Goal: Task Accomplishment & Management: Manage account settings

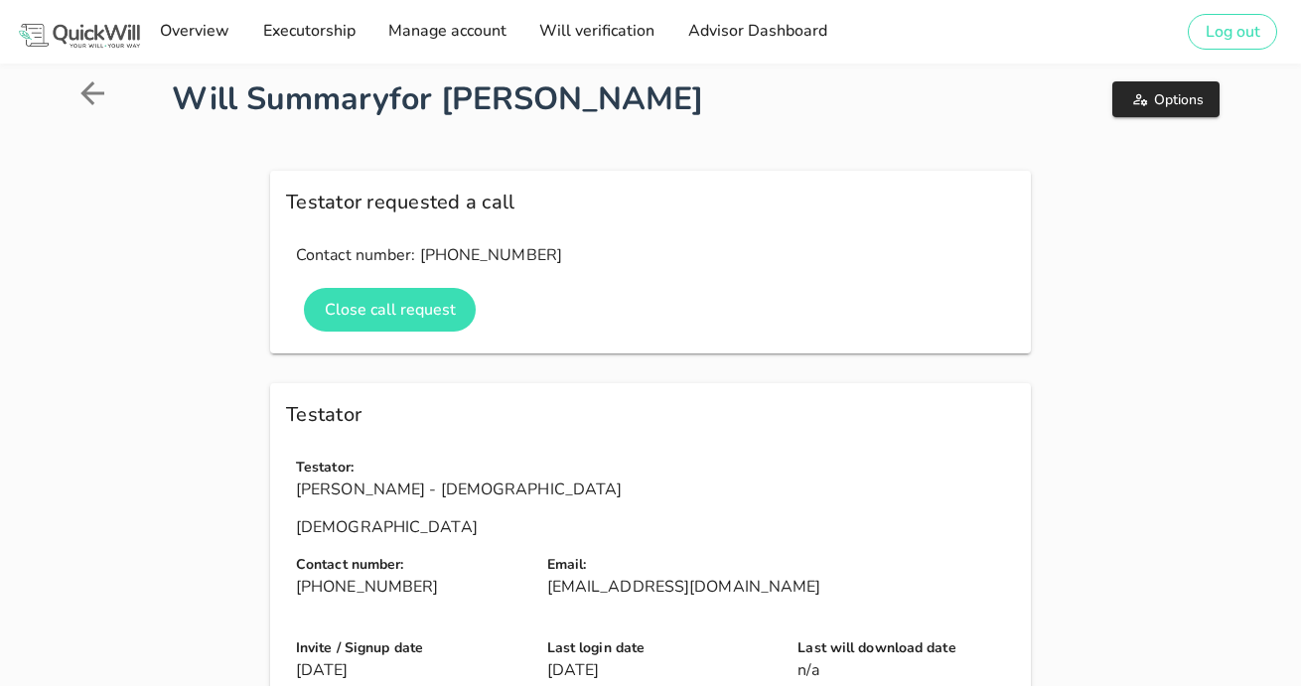
click at [86, 93] on icon at bounding box center [92, 93] width 24 height 24
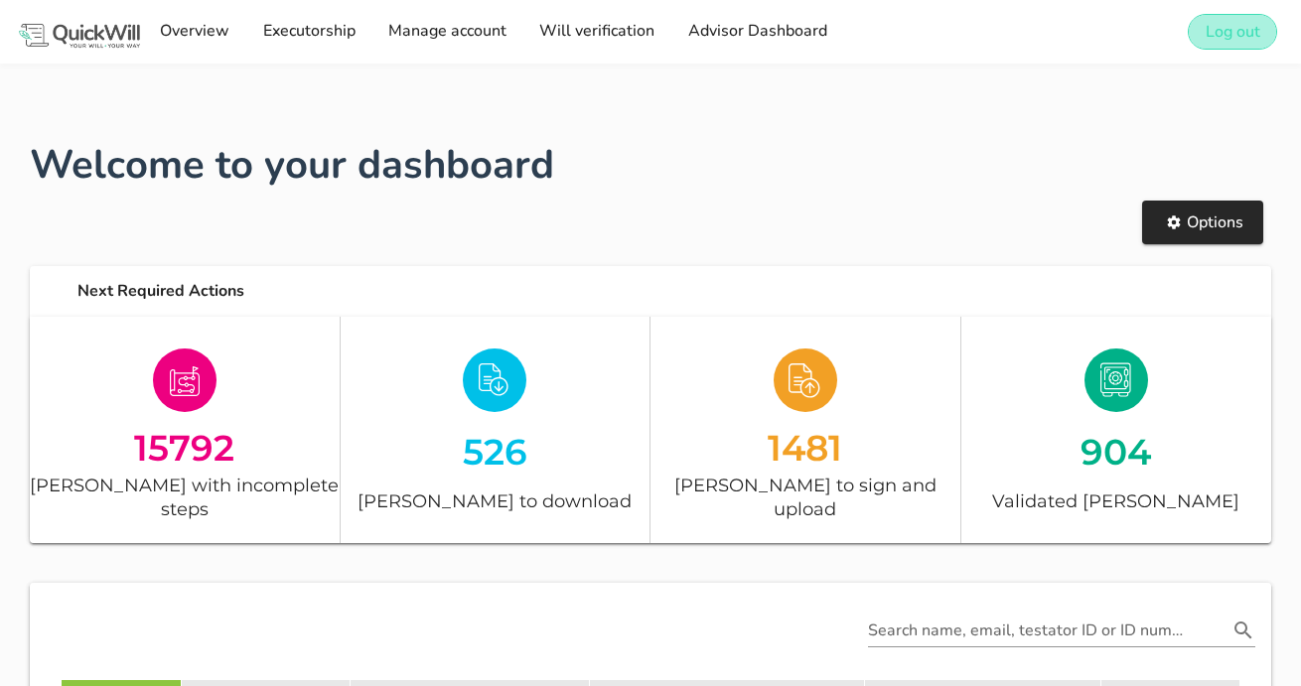
click at [1201, 29] on button "Log out" at bounding box center [1231, 32] width 89 height 36
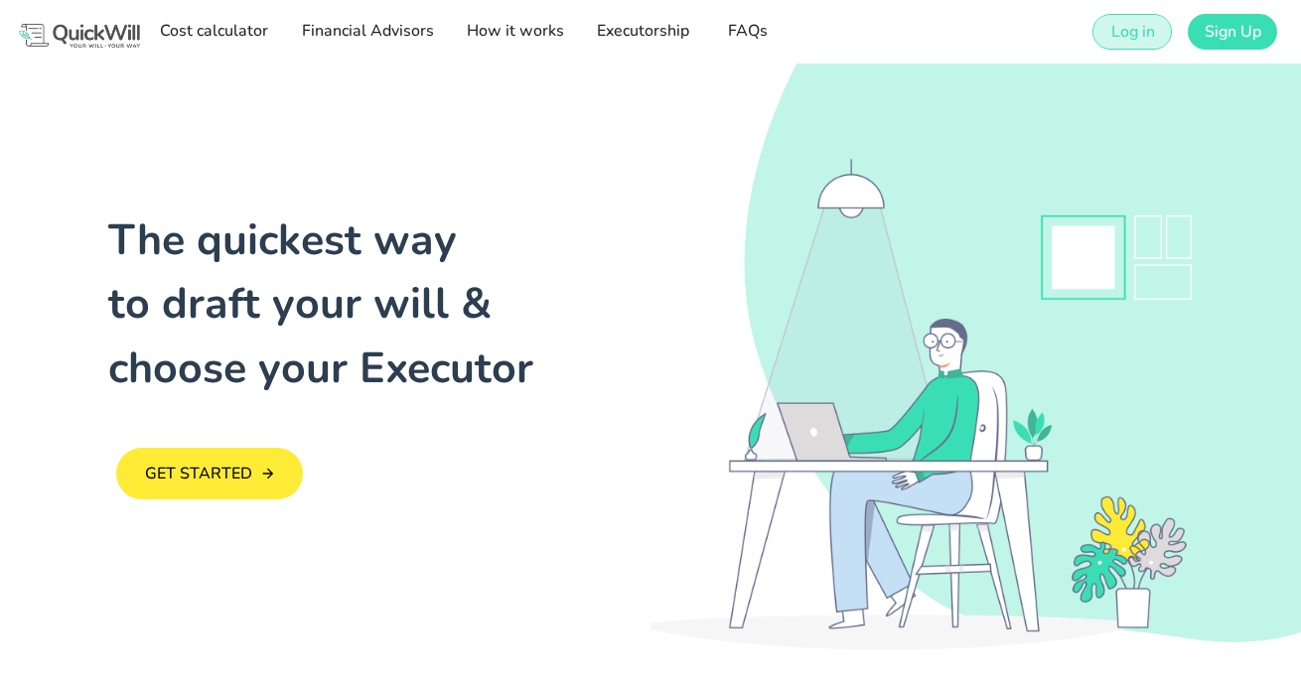
click at [1146, 30] on span "Log in" at bounding box center [1131, 32] width 45 height 22
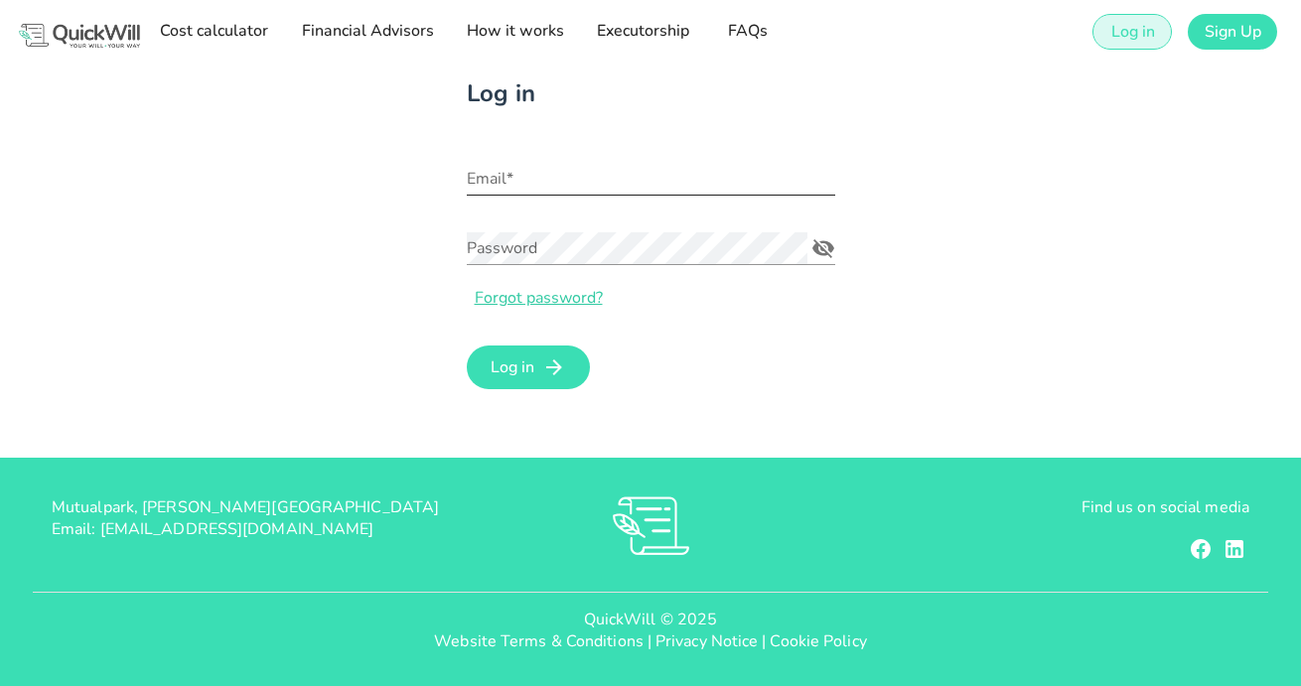
click at [512, 175] on input "Email*" at bounding box center [651, 179] width 368 height 32
type input "[EMAIL_ADDRESS][DOMAIN_NAME]"
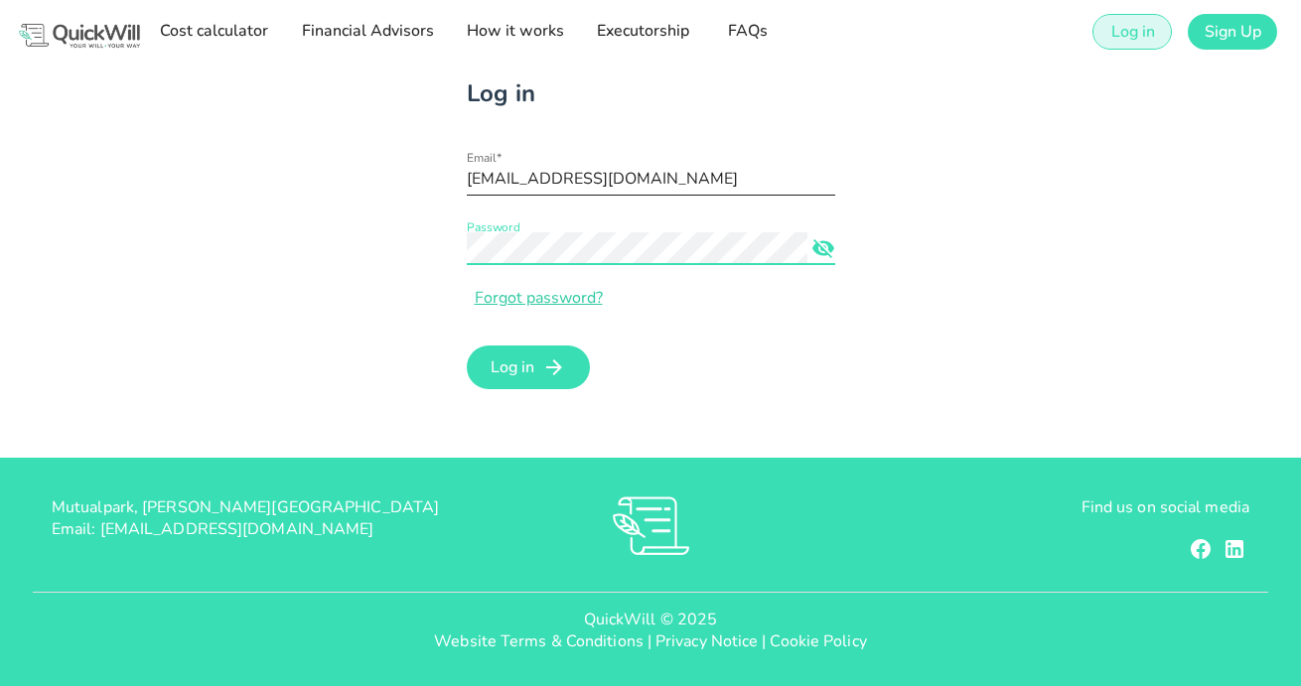
click at [467, 346] on button "Log in" at bounding box center [529, 368] width 124 height 44
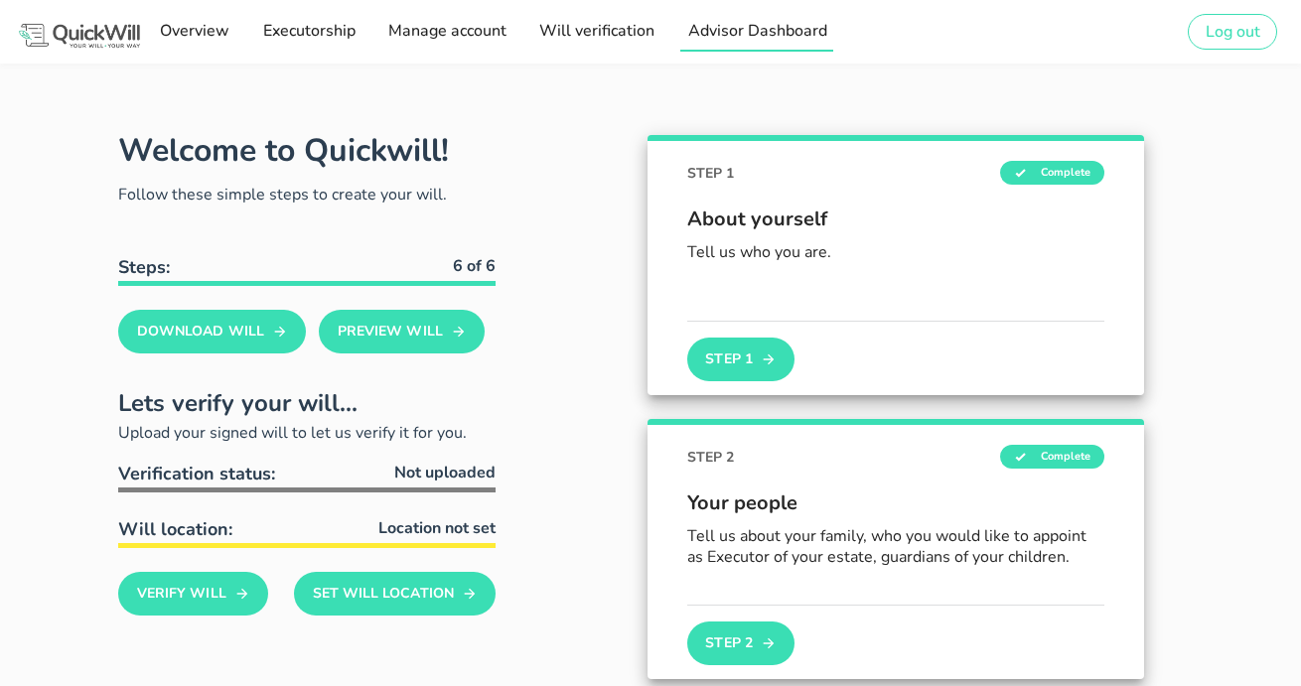
click at [724, 33] on span "Advisor Dashboard" at bounding box center [756, 31] width 140 height 22
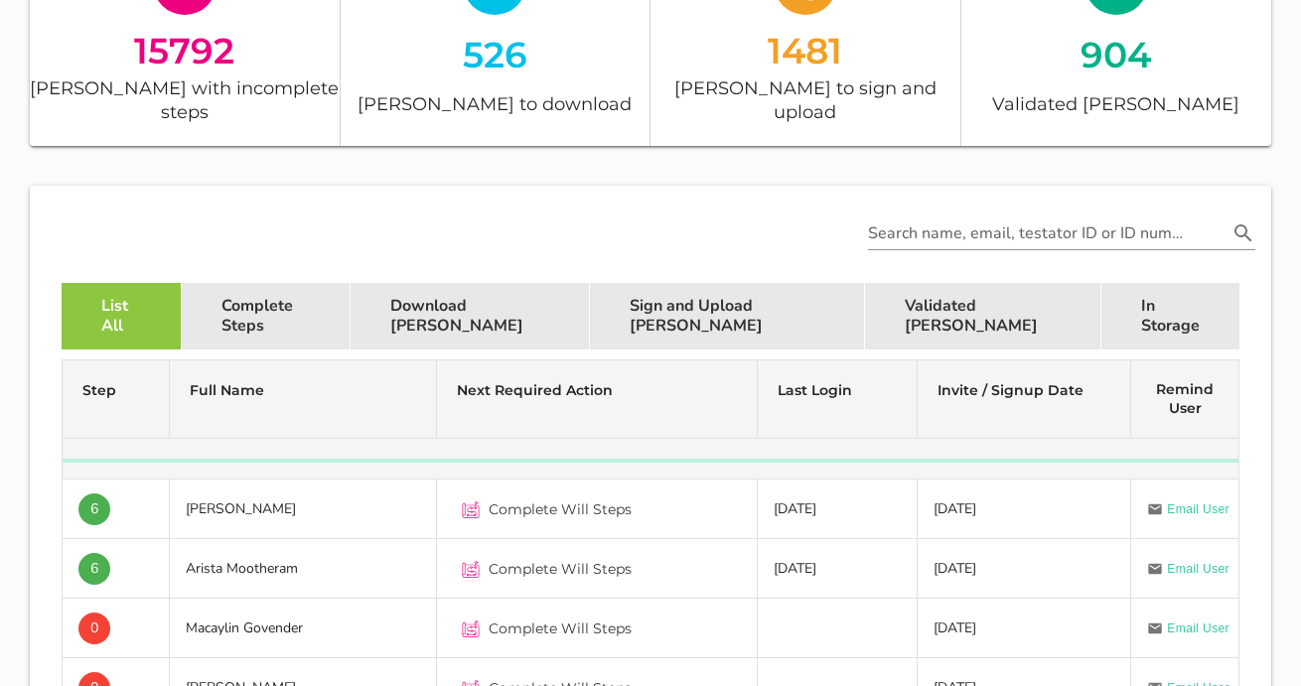
scroll to position [429, 0]
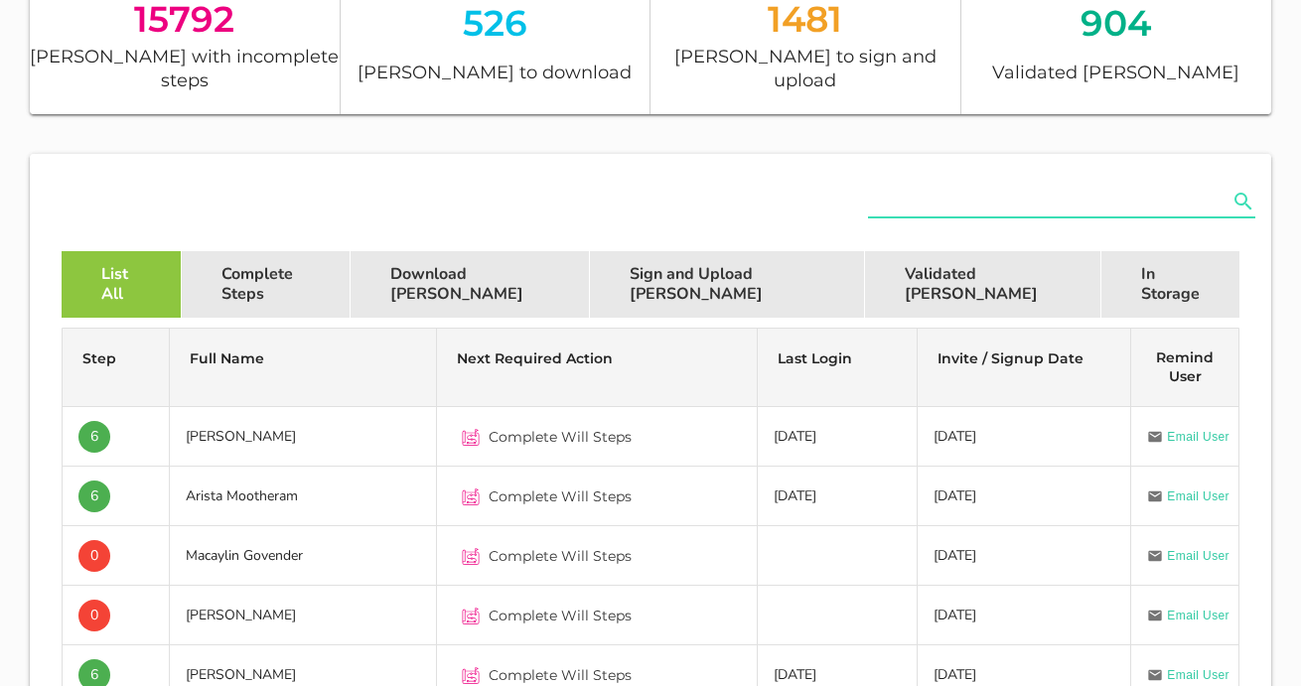
click at [946, 186] on input "text" at bounding box center [1047, 202] width 359 height 32
paste input "[PERSON_NAME] <[EMAIL_ADDRESS][DOMAIN_NAME]>"
type input "[PERSON_NAME] <[EMAIL_ADDRESS][DOMAIN_NAME]>"
drag, startPoint x: 871, startPoint y: 179, endPoint x: 1390, endPoint y: 96, distance: 525.8
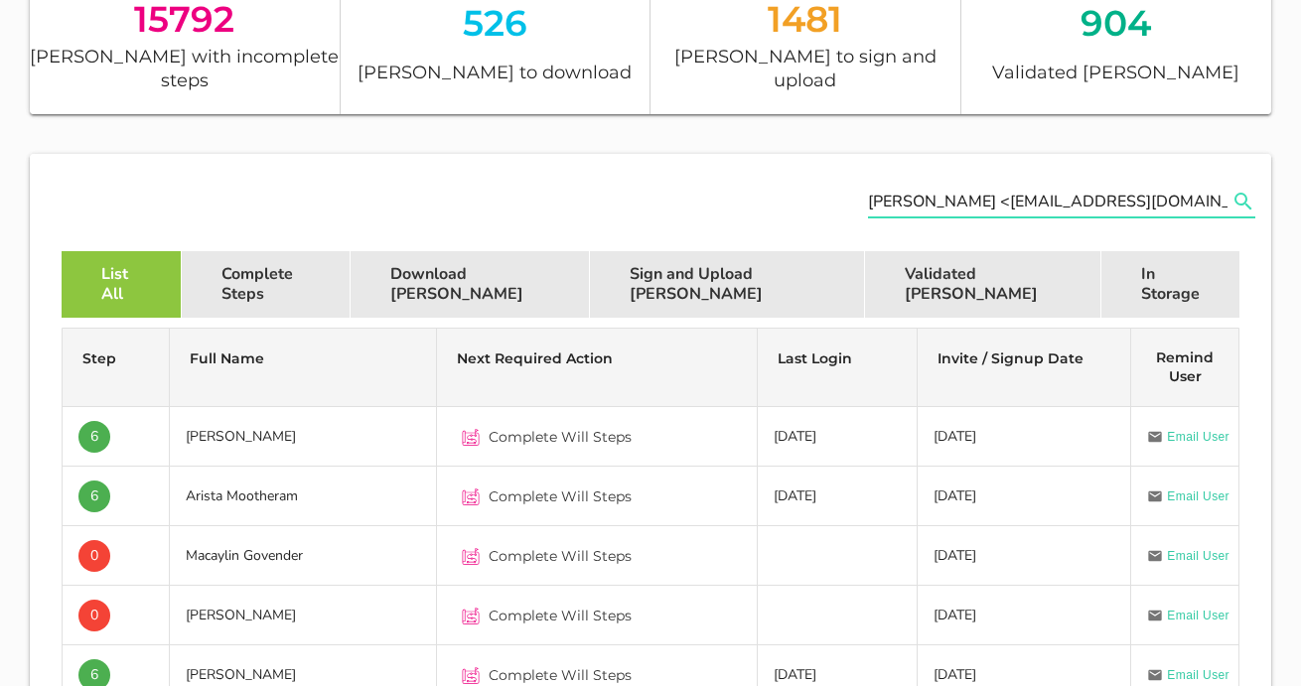
click at [1300, 96] on html "Sign up to create your free will The first step in setting up your will is crea…" at bounding box center [650, 498] width 1301 height 1855
drag, startPoint x: 1213, startPoint y: 179, endPoint x: 843, endPoint y: 136, distance: 372.8
click at [843, 158] on div "[PERSON_NAME] <[EMAIL_ADDRESS][DOMAIN_NAME]>" at bounding box center [650, 202] width 1233 height 89
paste input "[PERSON_NAME][EMAIL_ADDRESS][DOMAIN_NAME]"
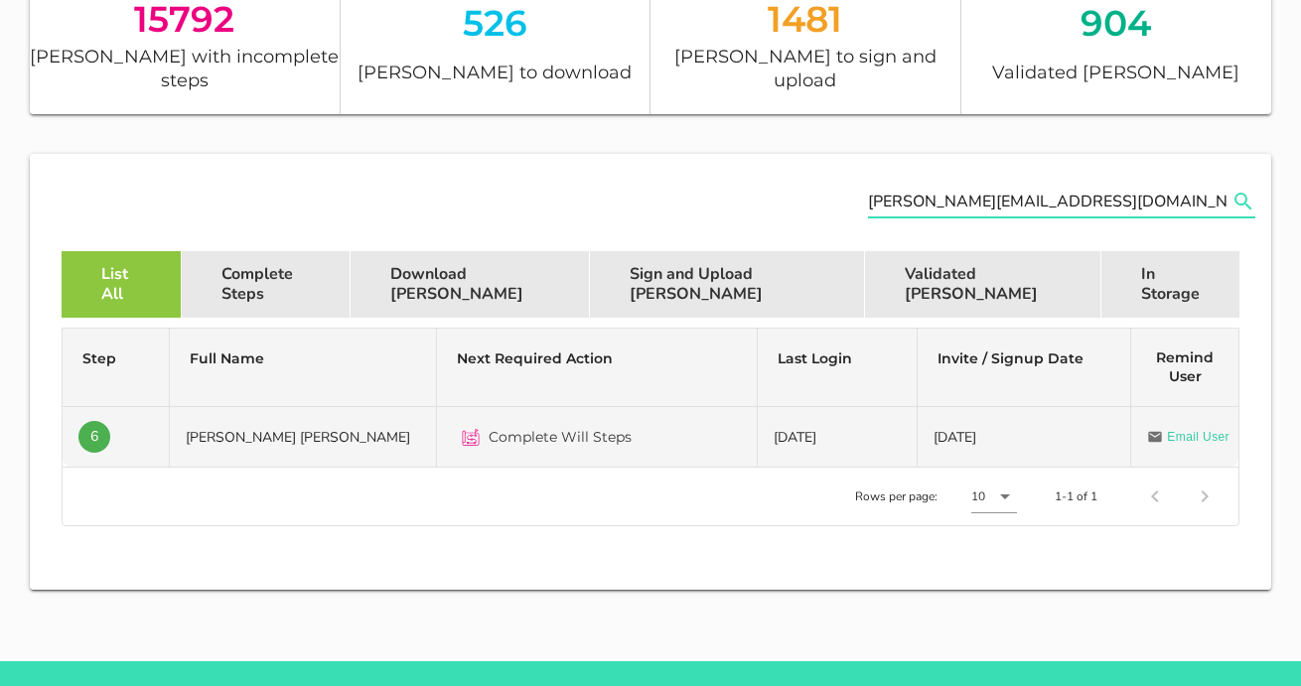
type input "[PERSON_NAME][EMAIL_ADDRESS][DOMAIN_NAME]"
click at [634, 414] on div "Complete Will Steps" at bounding box center [597, 437] width 288 height 48
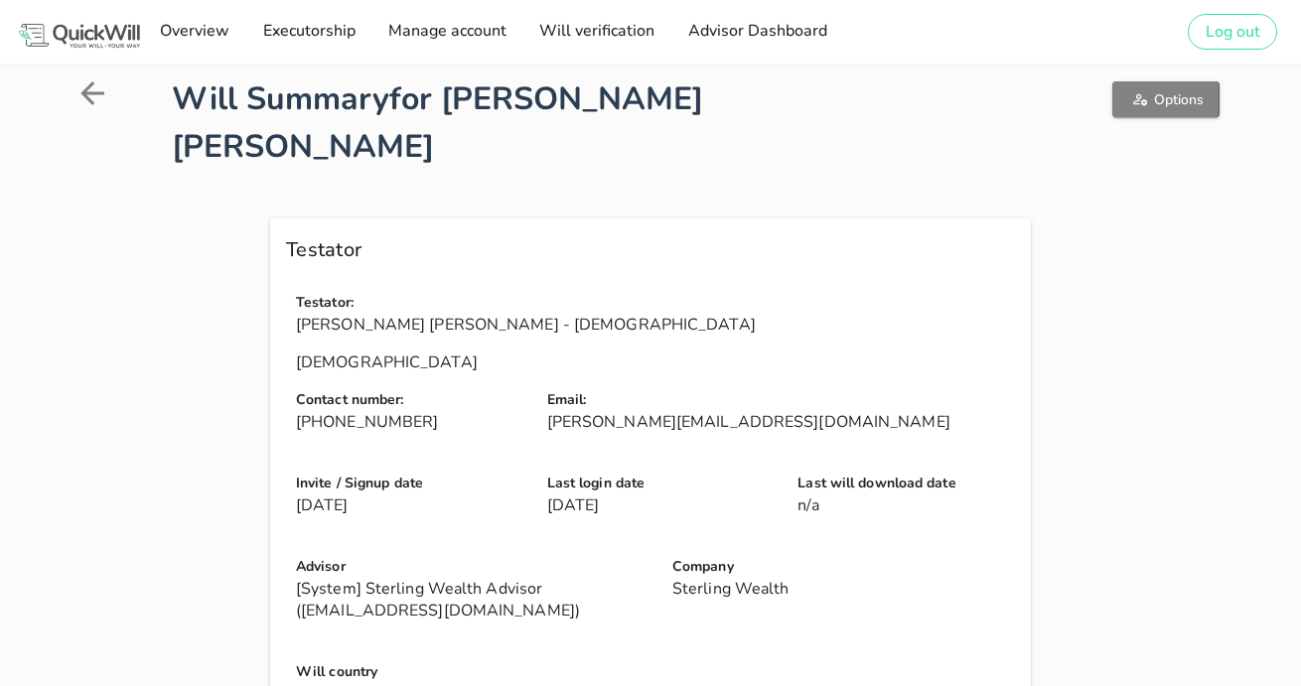
click at [1126, 105] on button "Options" at bounding box center [1165, 99] width 106 height 36
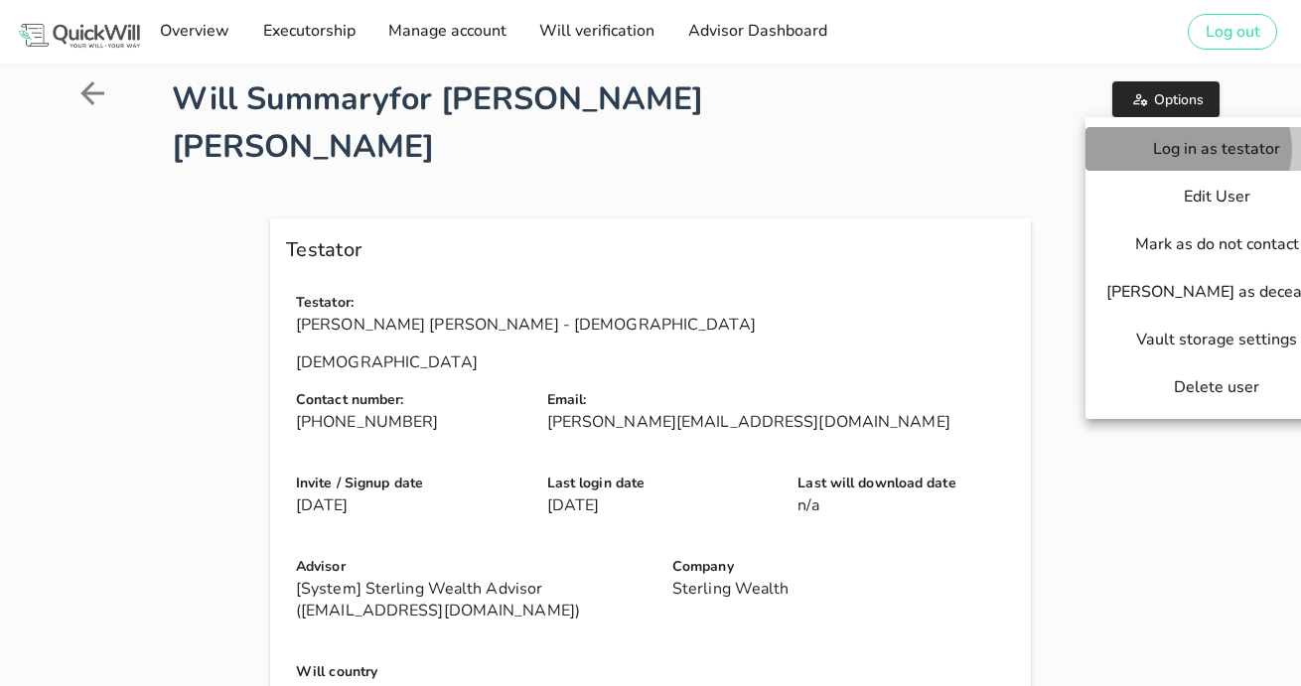
click at [1156, 155] on span "Log in as testator" at bounding box center [1216, 149] width 222 height 22
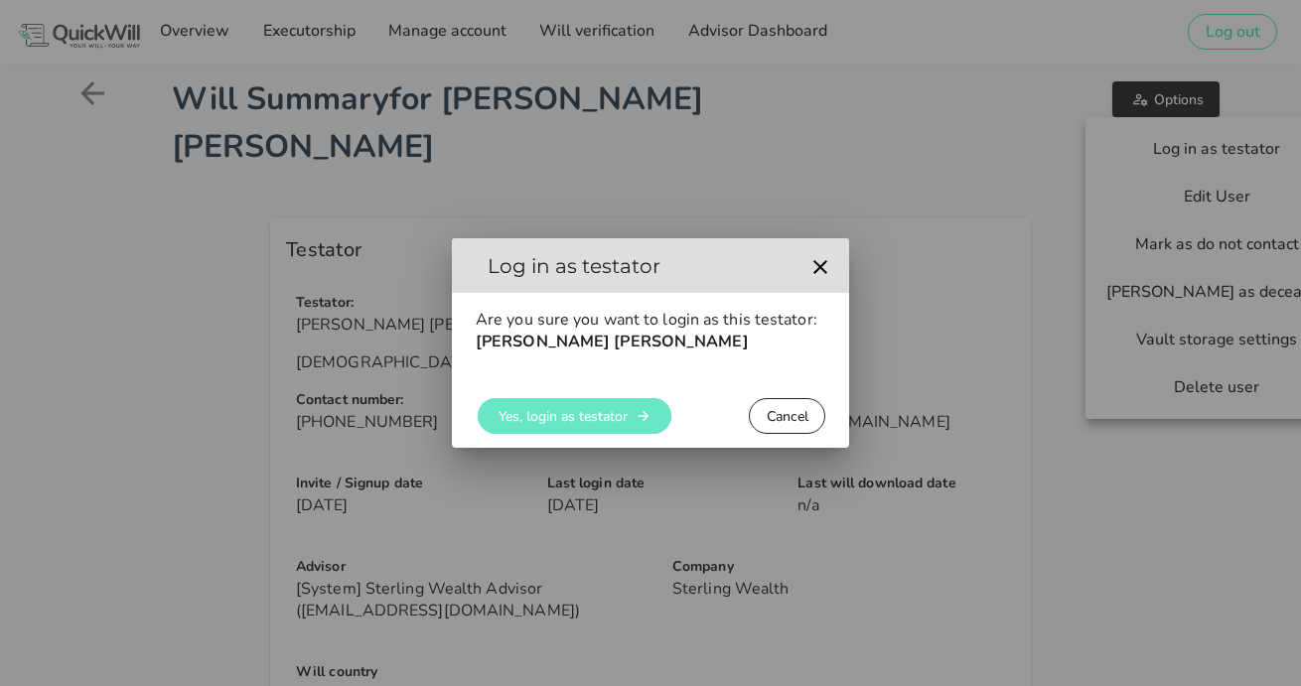
click at [583, 408] on span "Yes, login as testator" at bounding box center [562, 416] width 130 height 19
